Goal: Task Accomplishment & Management: Use online tool/utility

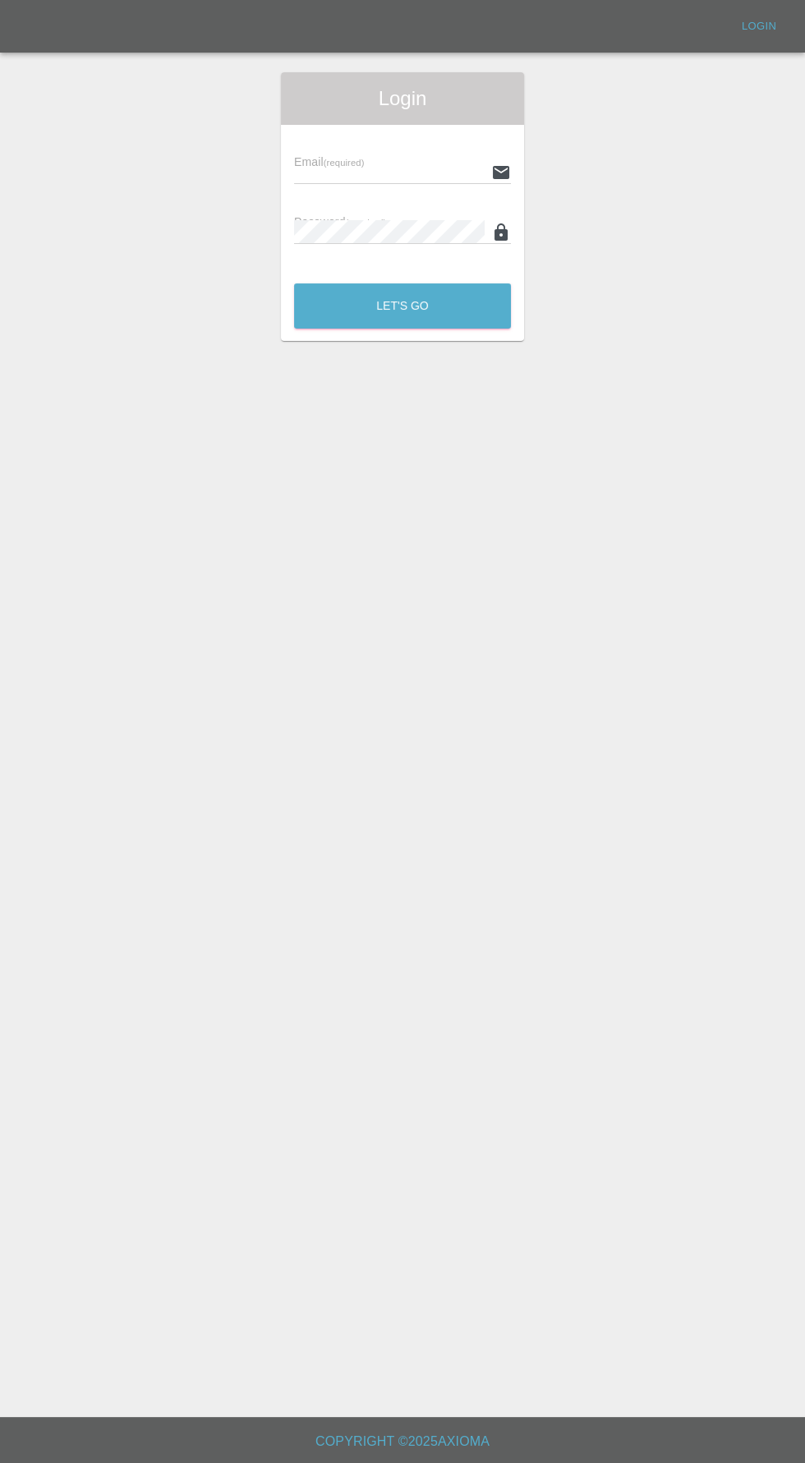
click at [388, 167] on input "text" at bounding box center [389, 172] width 191 height 24
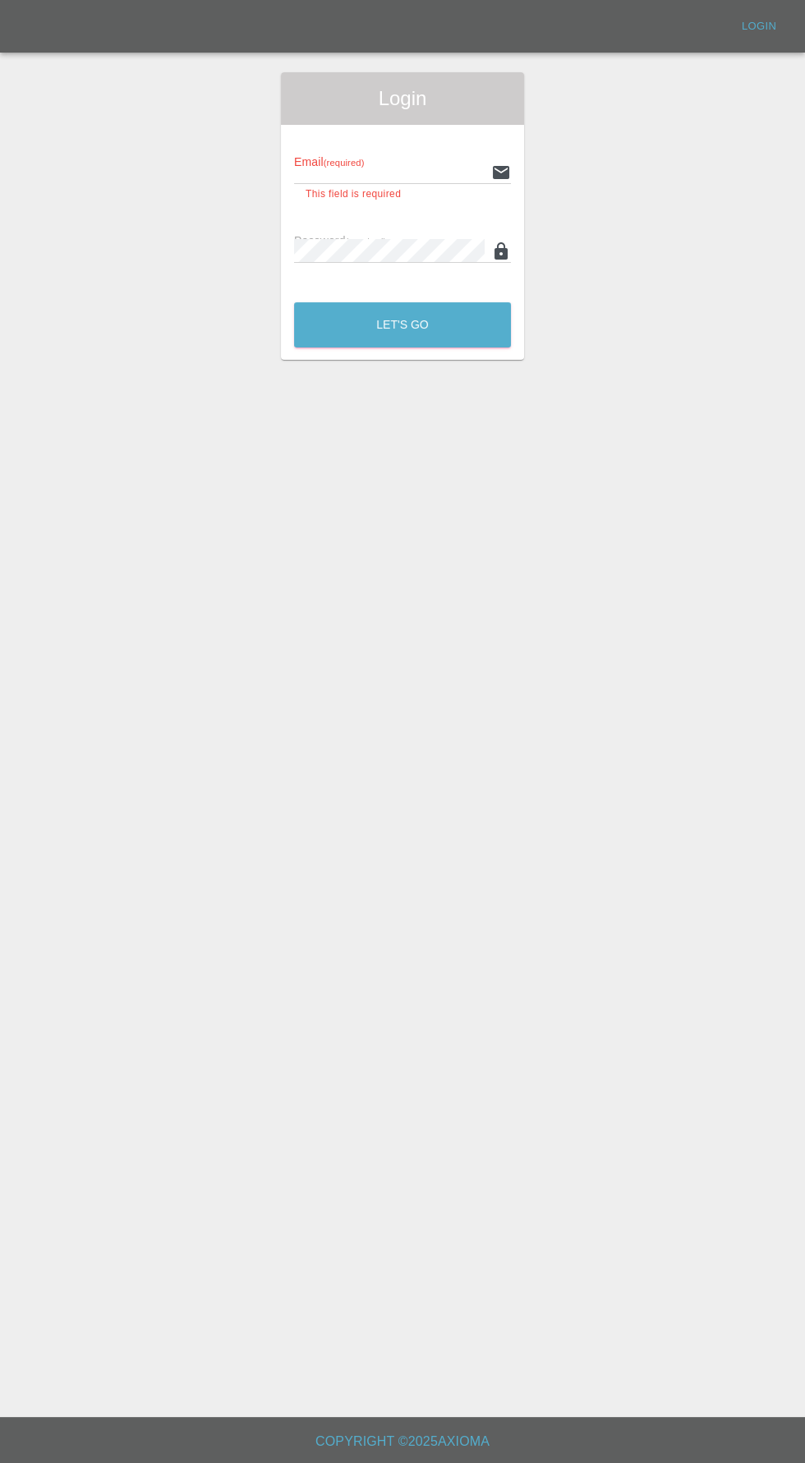
type input "[EMAIL_ADDRESS][DOMAIN_NAME]"
click at [294, 302] on button "Let's Go" at bounding box center [402, 324] width 217 height 45
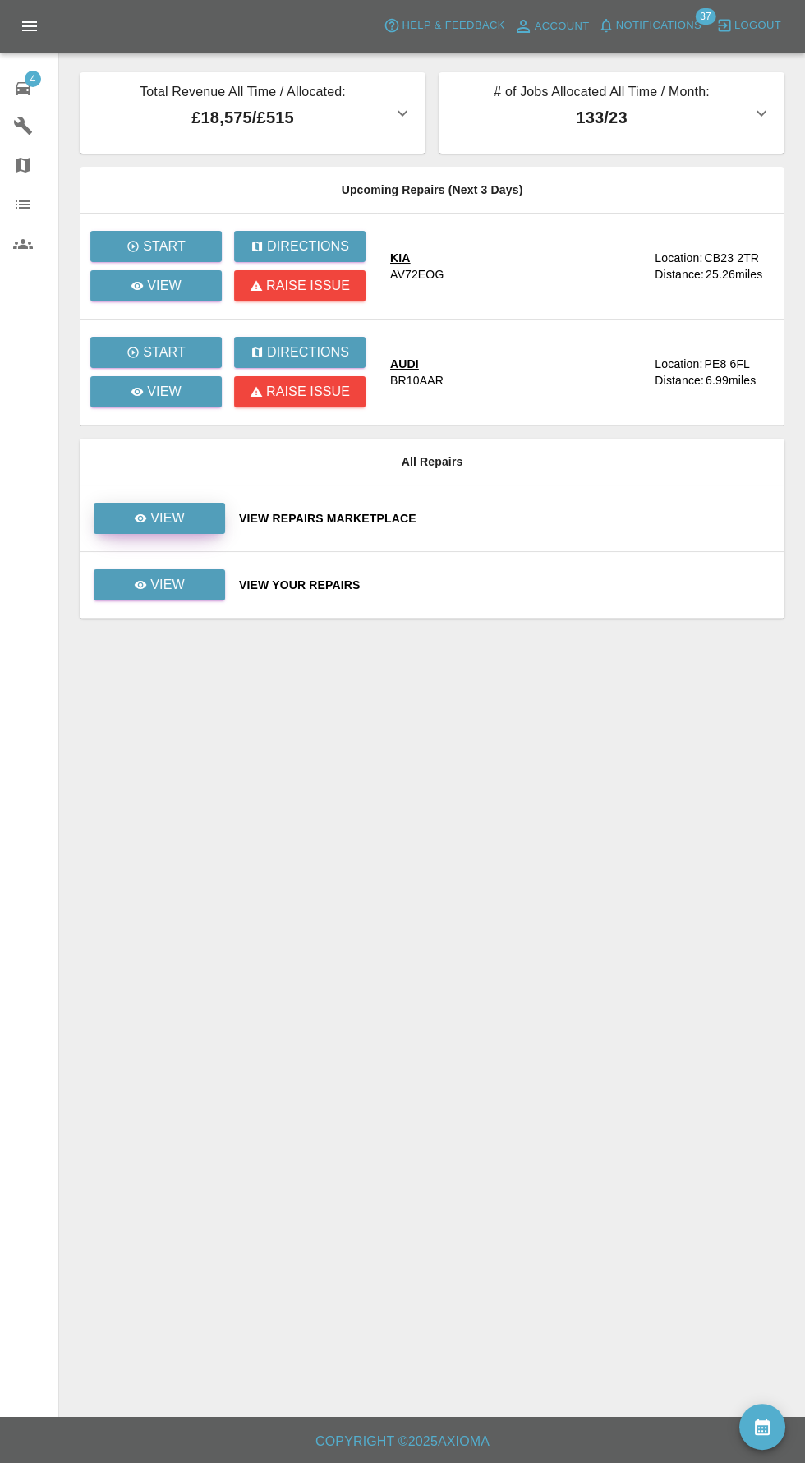
click at [177, 513] on p "View" at bounding box center [167, 519] width 35 height 20
